Goal: Navigation & Orientation: Find specific page/section

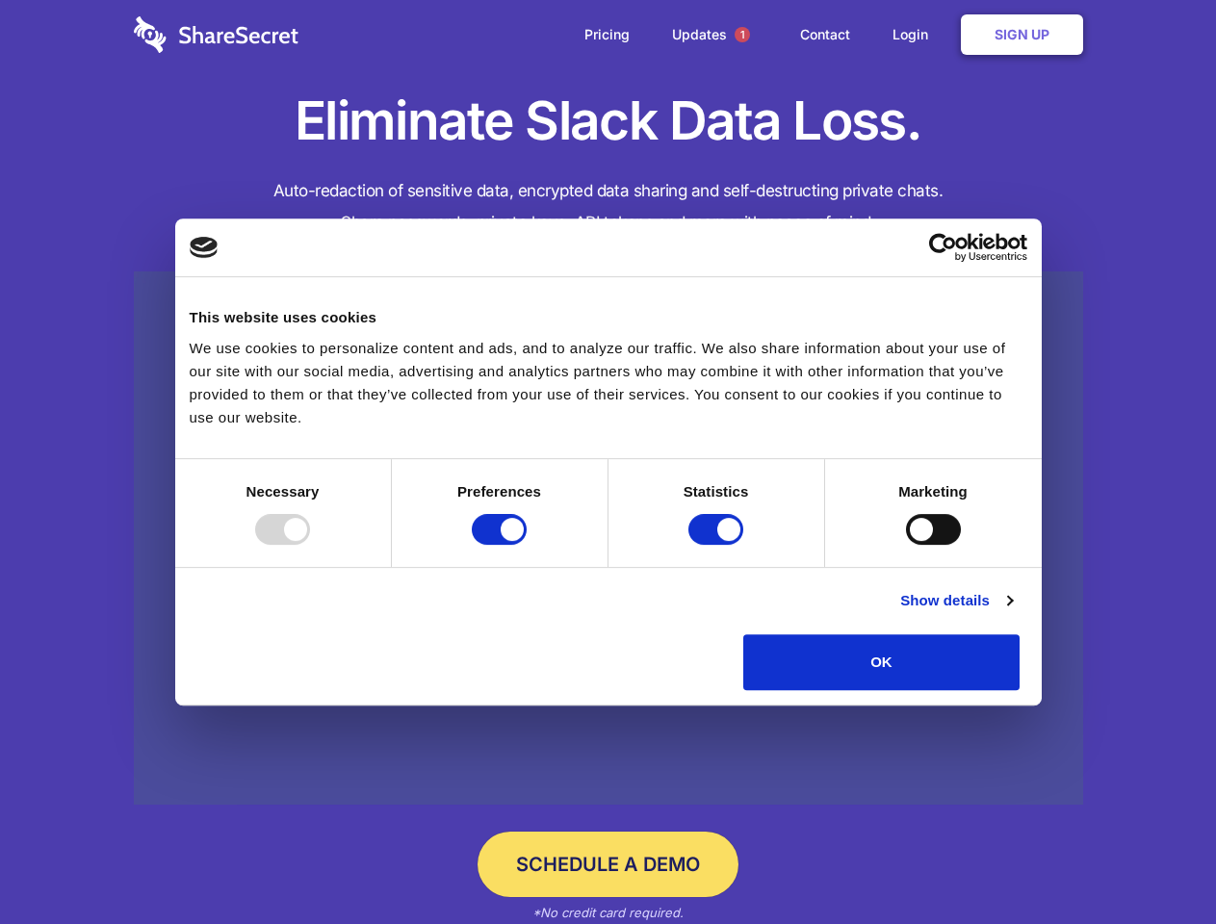
click at [310, 545] on div at bounding box center [282, 529] width 55 height 31
click at [527, 545] on input "Preferences" at bounding box center [499, 529] width 55 height 31
checkbox input "false"
click at [718, 545] on input "Statistics" at bounding box center [715, 529] width 55 height 31
checkbox input "false"
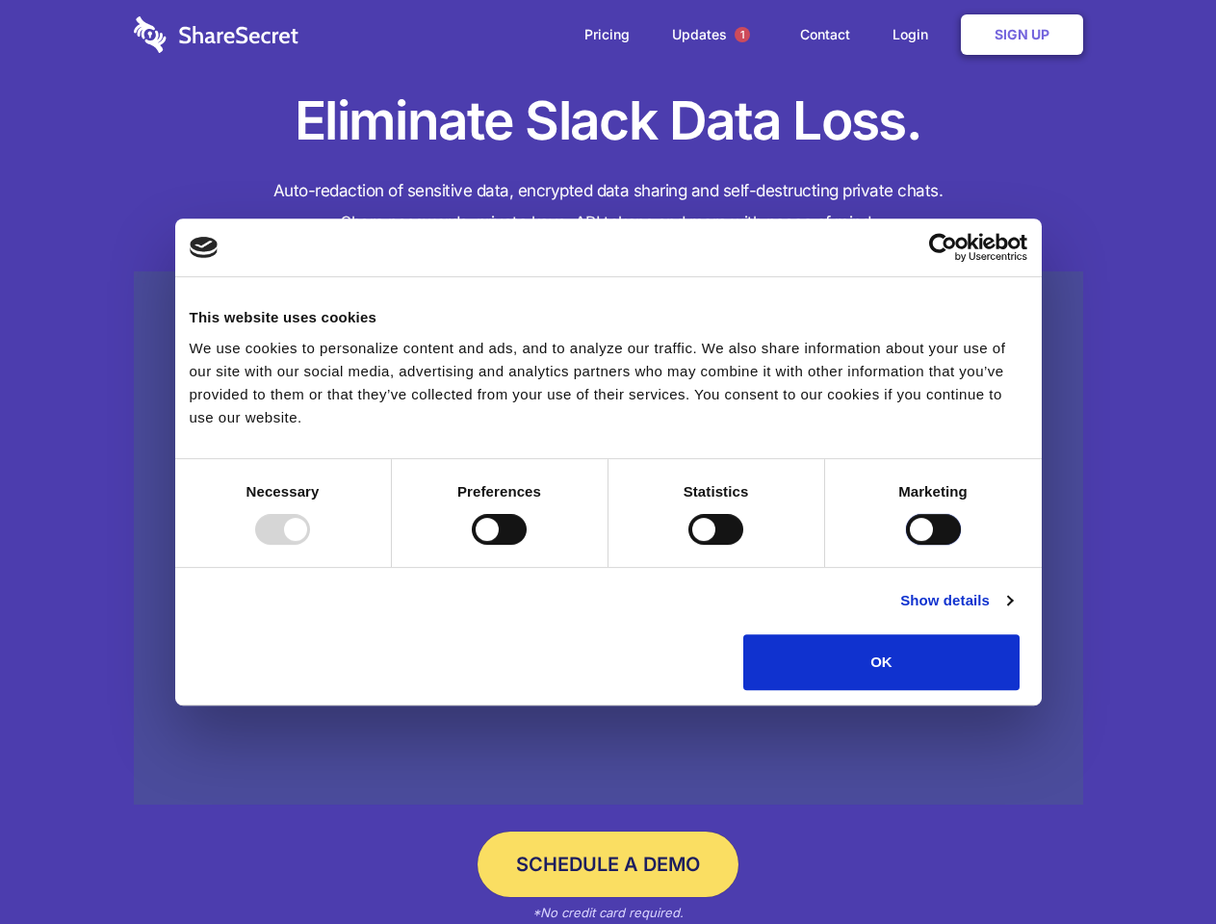
click at [906, 545] on input "Marketing" at bounding box center [933, 529] width 55 height 31
checkbox input "true"
click at [1012, 612] on link "Show details" at bounding box center [956, 600] width 112 height 23
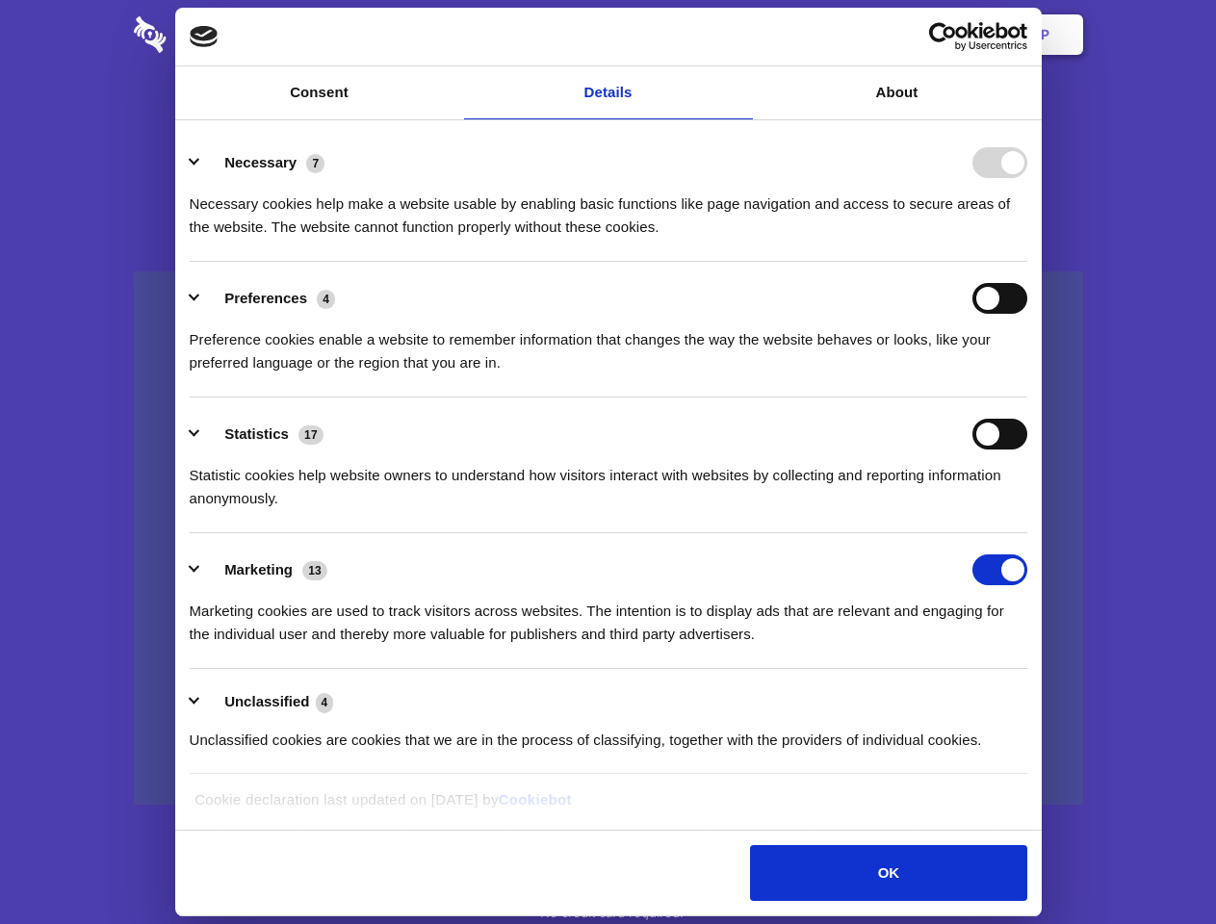
click at [1027, 239] on div "Necessary 7 Necessary cookies help make a website usable by enabling basic func…" at bounding box center [608, 192] width 837 height 91
click at [741, 35] on span "1" at bounding box center [741, 34] width 15 height 15
